Goal: Check status

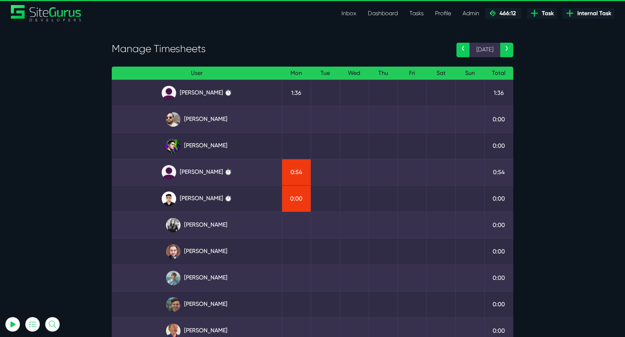
click at [208, 186] on td "[PERSON_NAME] ⏱️" at bounding box center [197, 198] width 170 height 26
click at [205, 194] on link "[PERSON_NAME] ⏱️" at bounding box center [196, 198] width 158 height 14
